Goal: Task Accomplishment & Management: Manage account settings

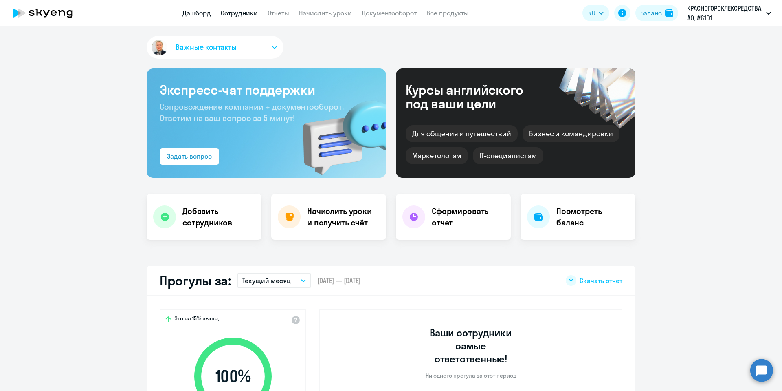
click at [246, 15] on link "Сотрудники" at bounding box center [239, 13] width 37 height 8
select select "30"
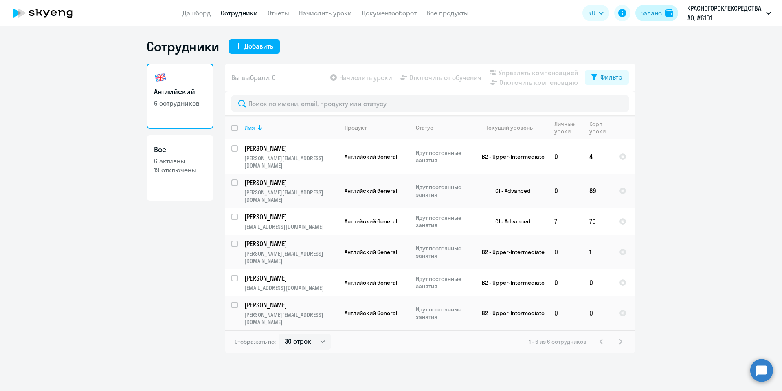
click at [653, 16] on div "Баланс" at bounding box center [652, 13] width 22 height 10
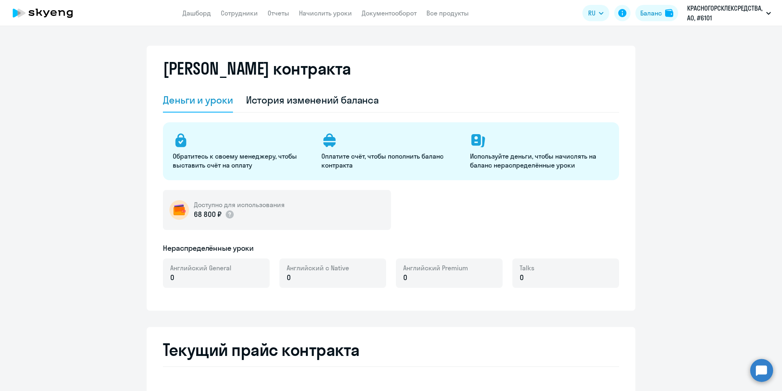
select select "english_adult_not_native_speaker"
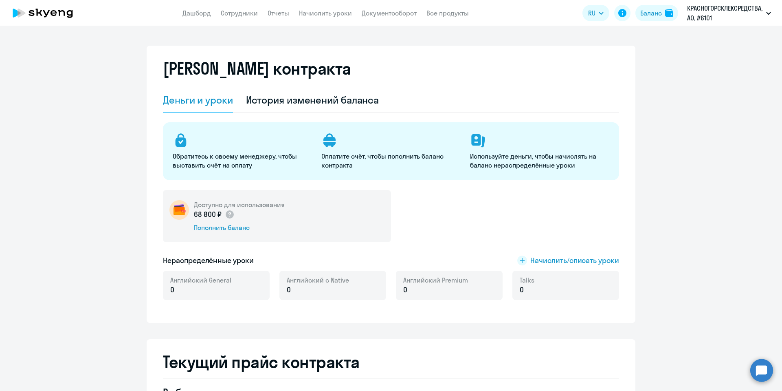
click at [330, 18] on app-menu-item-link "Начислить уроки" at bounding box center [325, 13] width 53 height 10
click at [330, 10] on link "Начислить уроки" at bounding box center [325, 13] width 53 height 8
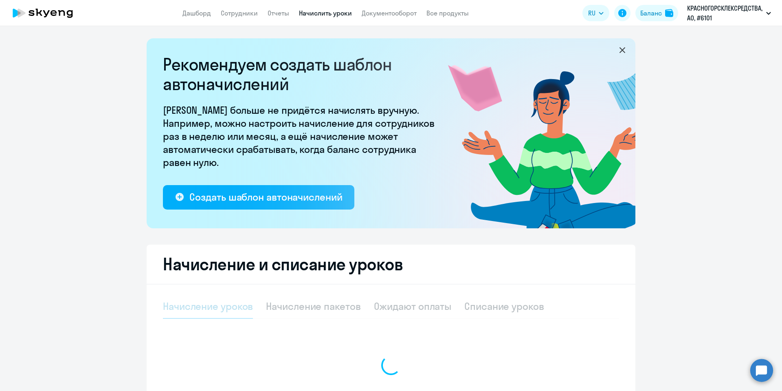
select select "10"
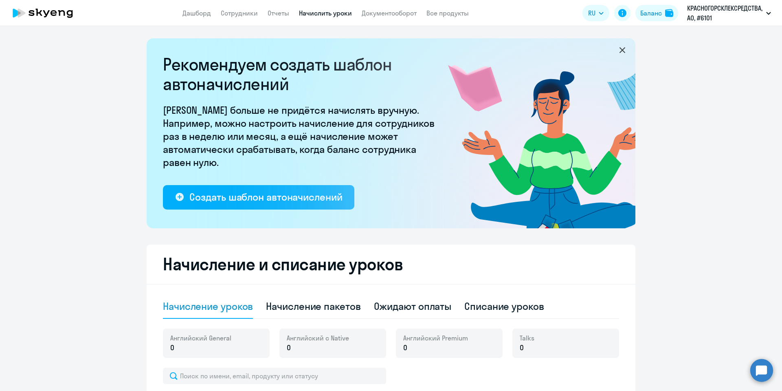
scroll to position [183, 0]
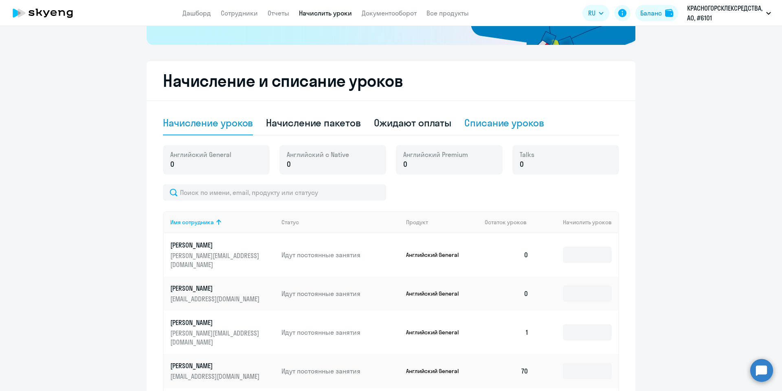
click at [499, 120] on div "Списание уроков" at bounding box center [505, 122] width 80 height 13
select select "10"
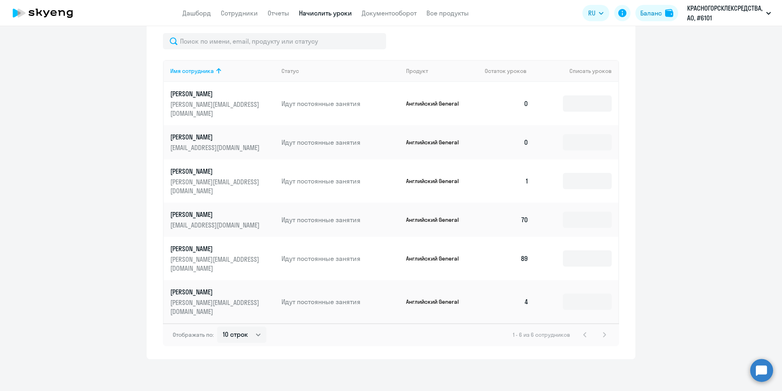
scroll to position [296, 0]
click at [569, 262] on input at bounding box center [587, 257] width 49 height 16
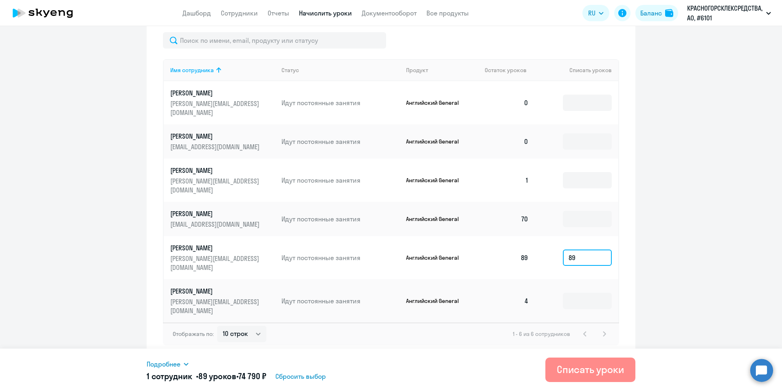
type input "89"
click at [586, 373] on div "Списать уроки" at bounding box center [590, 369] width 67 height 13
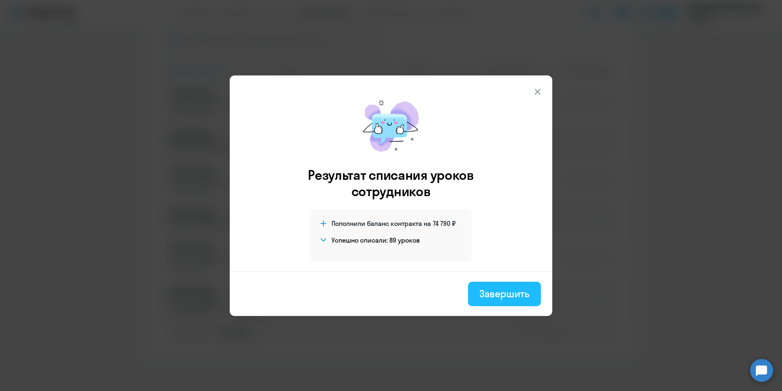
click at [505, 295] on div "Завершить" at bounding box center [505, 293] width 50 height 13
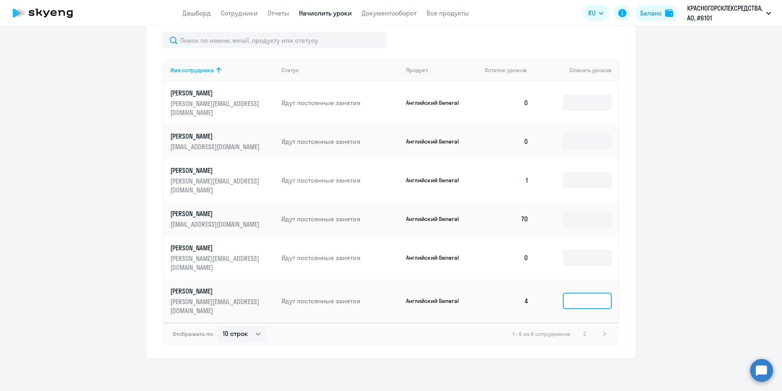
click at [573, 301] on input at bounding box center [587, 301] width 49 height 16
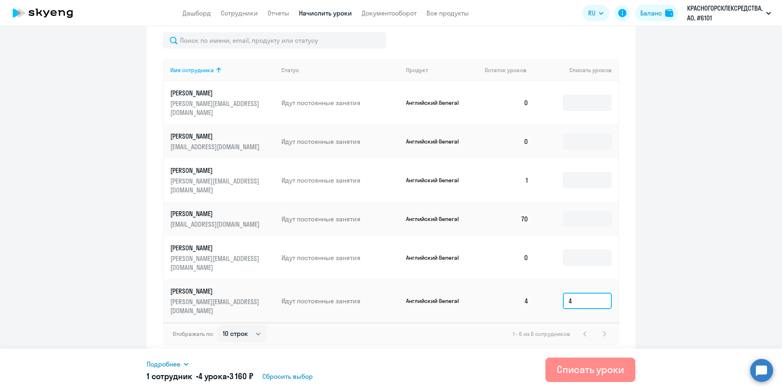
type input "4"
click at [616, 365] on div "Списать уроки" at bounding box center [590, 369] width 67 height 13
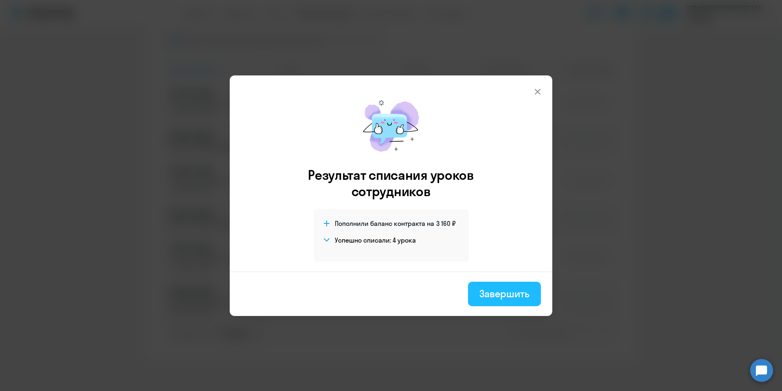
click at [522, 293] on div "Завершить" at bounding box center [505, 293] width 50 height 13
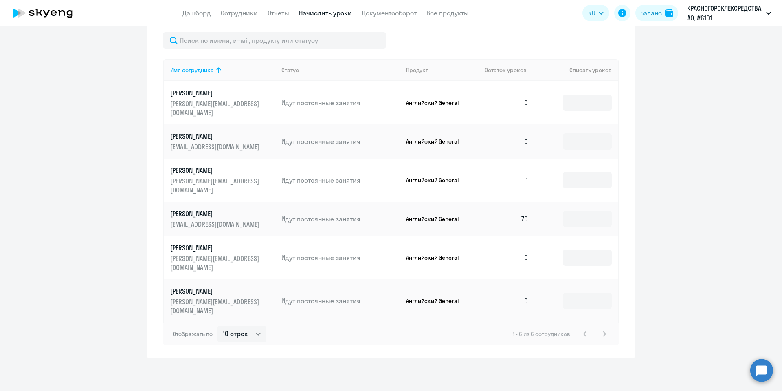
click at [711, 304] on ng-component "Рекомендуем создать шаблон автоначислений Уроки больше не придётся начислять вр…" at bounding box center [391, 50] width 782 height 616
